Goal: Transaction & Acquisition: Purchase product/service

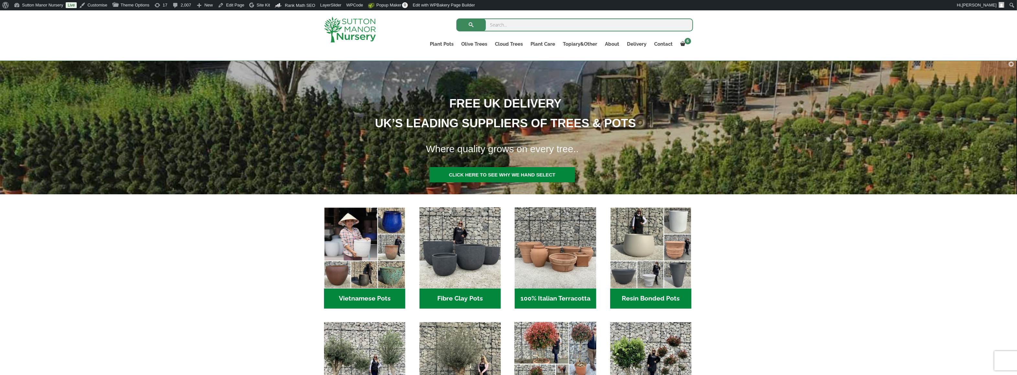
scroll to position [65, 0]
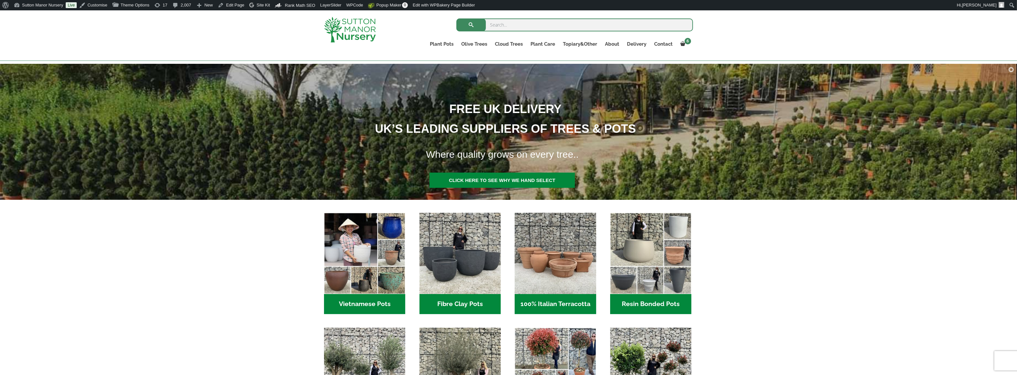
click at [542, 26] on input "search" at bounding box center [574, 24] width 237 height 13
paste input "J470"
type input "J470"
click at [456, 18] on button "submit" at bounding box center [470, 24] width 29 height 13
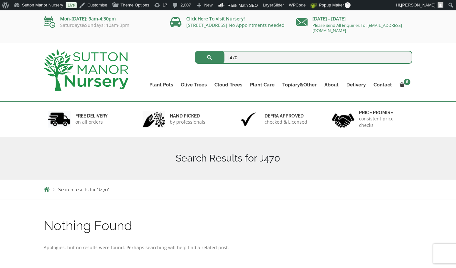
click at [91, 61] on img at bounding box center [86, 70] width 85 height 42
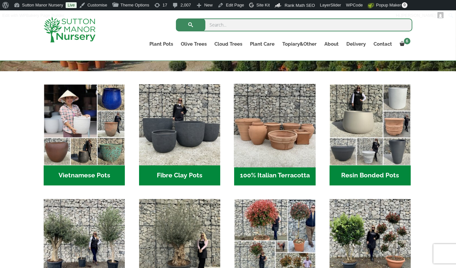
scroll to position [194, 0]
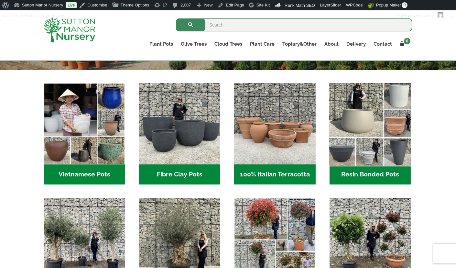
click at [364, 140] on img "Visit product category Resin Bonded Pots" at bounding box center [370, 123] width 85 height 85
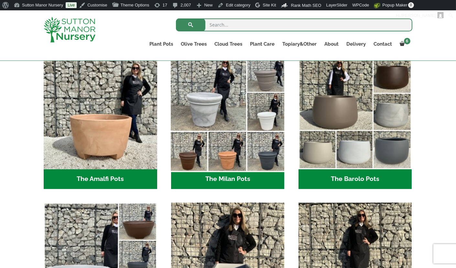
click at [241, 126] on img "Visit product category The Milan Pots" at bounding box center [227, 112] width 119 height 119
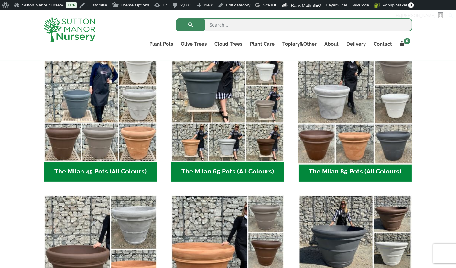
click at [342, 126] on img "Visit product category The Milan 85 Pots (All Colours)" at bounding box center [355, 104] width 119 height 119
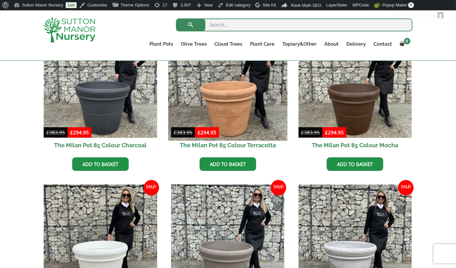
scroll to position [280, 0]
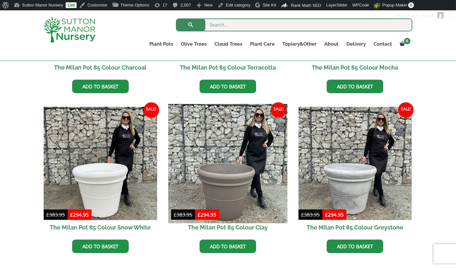
click at [222, 182] on img at bounding box center [227, 163] width 119 height 119
